Goal: Find contact information: Find contact information

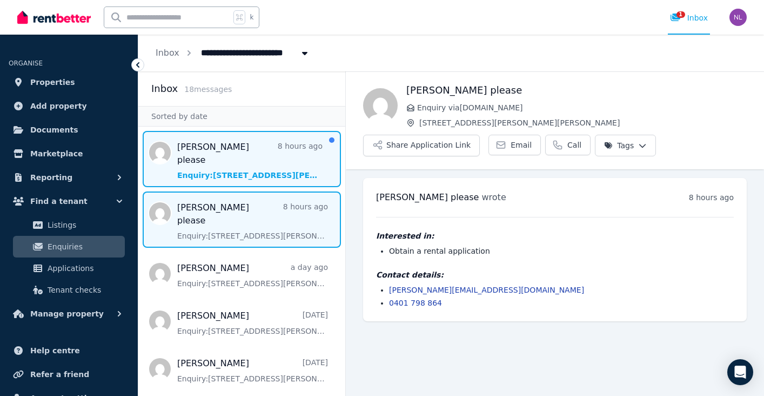
click at [282, 155] on span "Message list" at bounding box center [241, 159] width 207 height 56
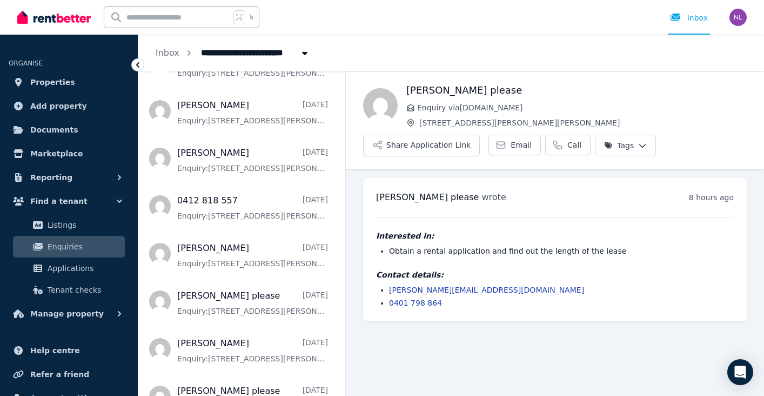
scroll to position [591, 0]
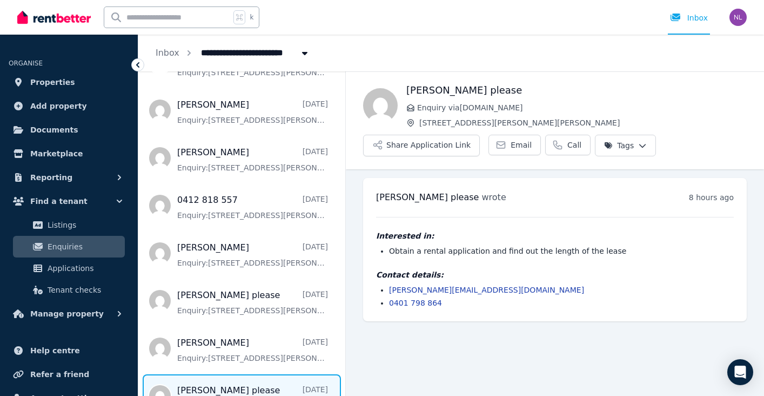
click at [258, 374] on span "Message list" at bounding box center [241, 395] width 207 height 43
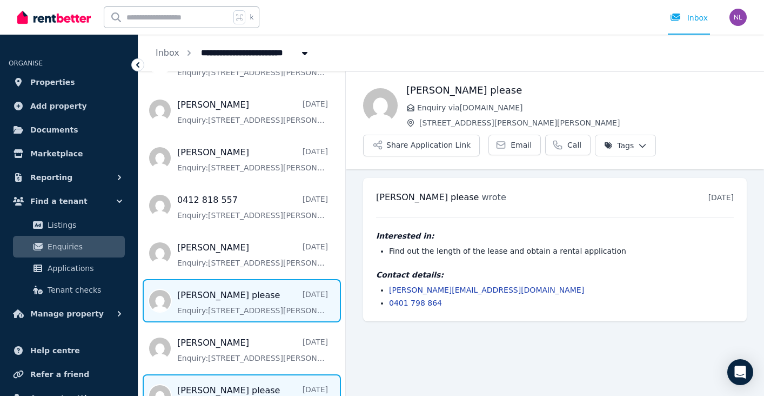
click at [266, 280] on span "Message list" at bounding box center [241, 300] width 207 height 43
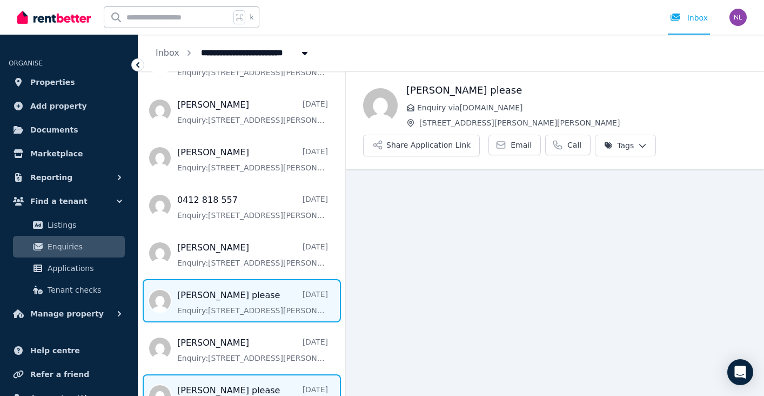
click at [272, 374] on span "Message list" at bounding box center [241, 395] width 207 height 43
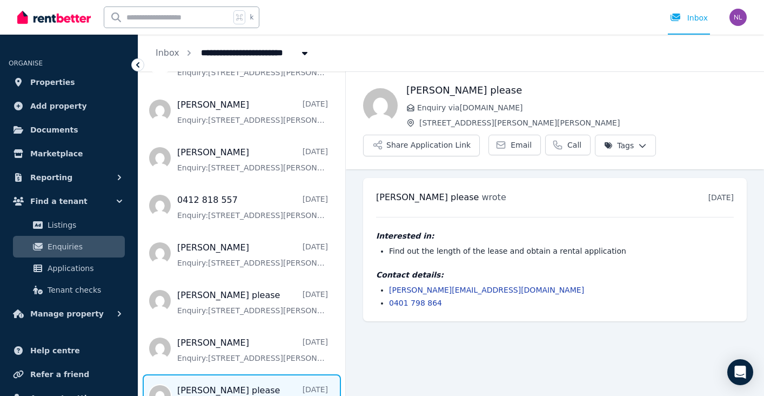
click at [467, 292] on link "[PERSON_NAME][EMAIL_ADDRESS][DOMAIN_NAME]" at bounding box center [486, 289] width 195 height 9
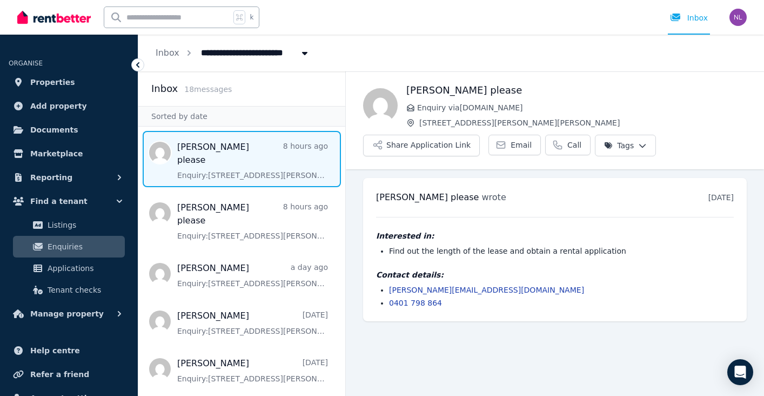
click at [213, 155] on span "Message list" at bounding box center [241, 159] width 207 height 56
click at [513, 149] on span "Email" at bounding box center [521, 144] width 21 height 11
click at [737, 18] on img "button" at bounding box center [738, 17] width 17 height 17
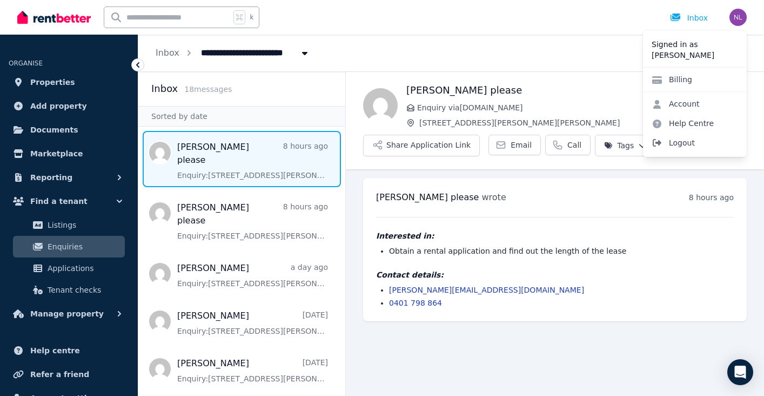
click at [671, 144] on span "Logout" at bounding box center [695, 142] width 104 height 19
